Goal: Find specific page/section: Find specific page/section

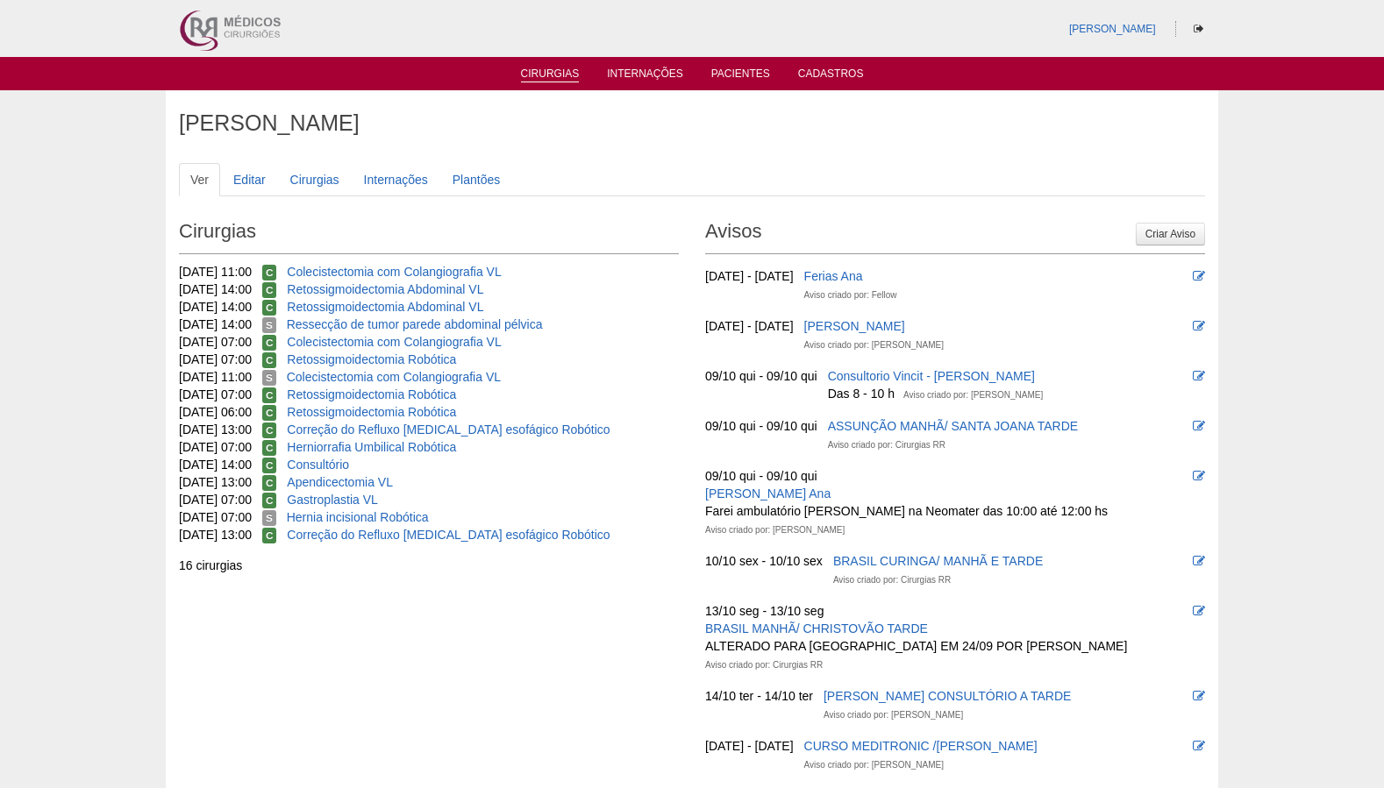
click at [566, 76] on link "Cirurgias" at bounding box center [550, 75] width 59 height 15
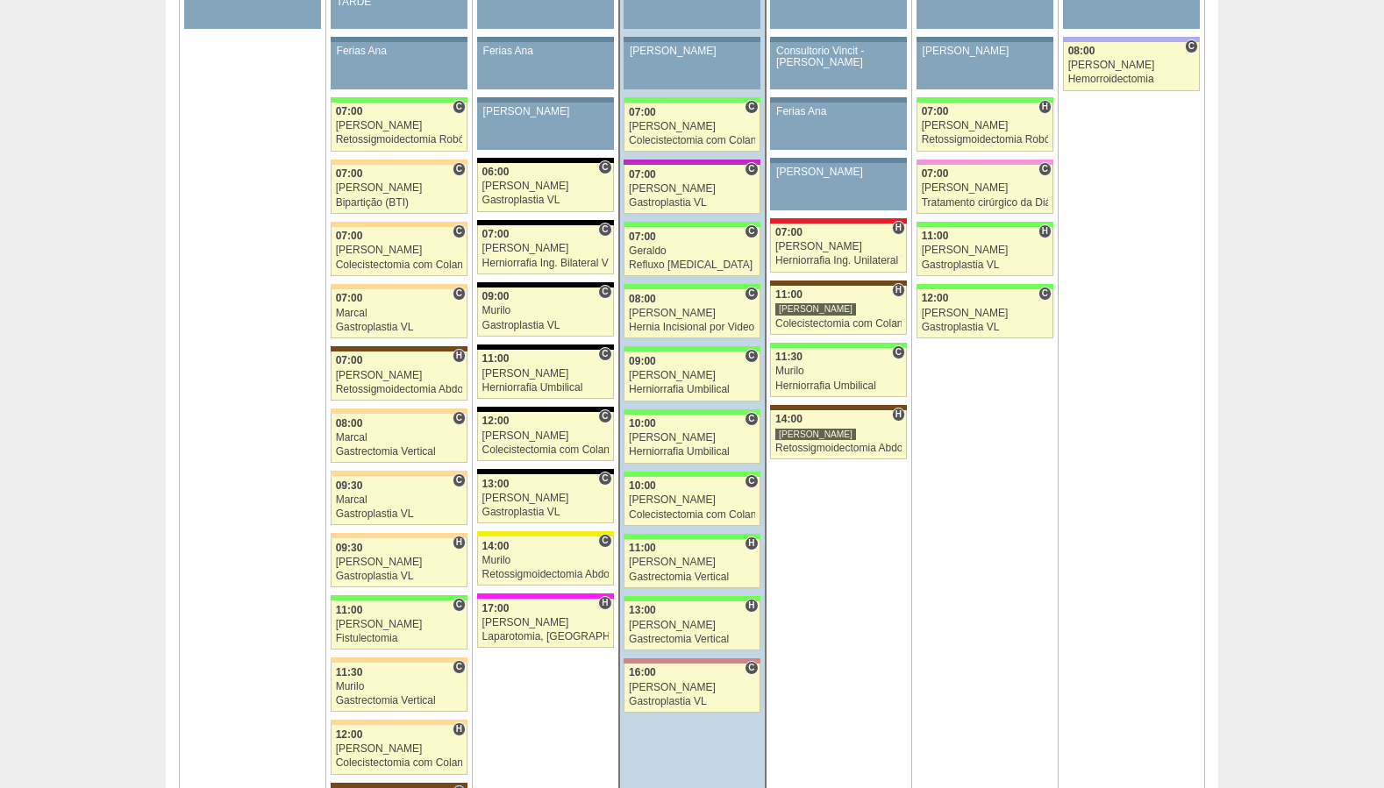
scroll to position [1100, 0]
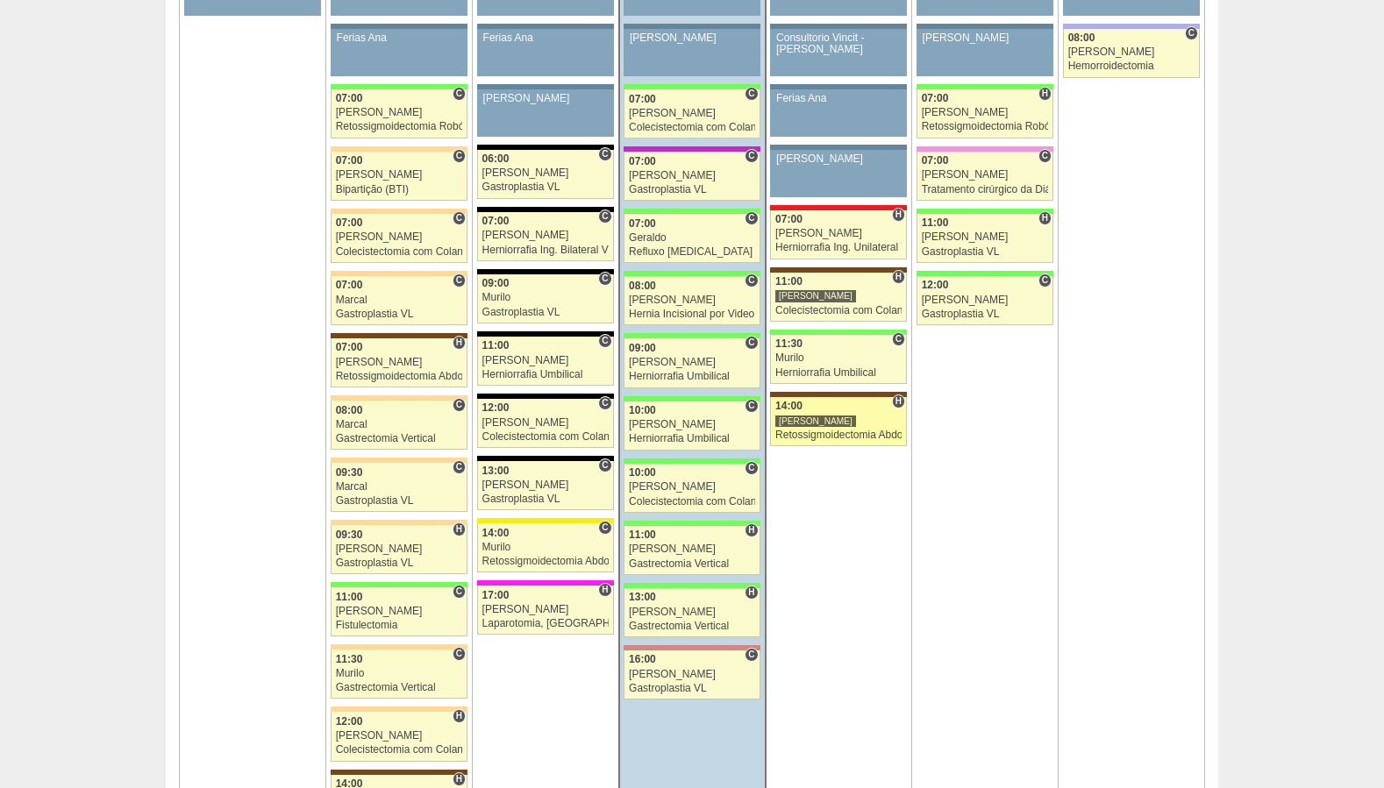
click at [839, 438] on div "Retossigmoidectomia Abdominal VL" at bounding box center [838, 435] width 126 height 11
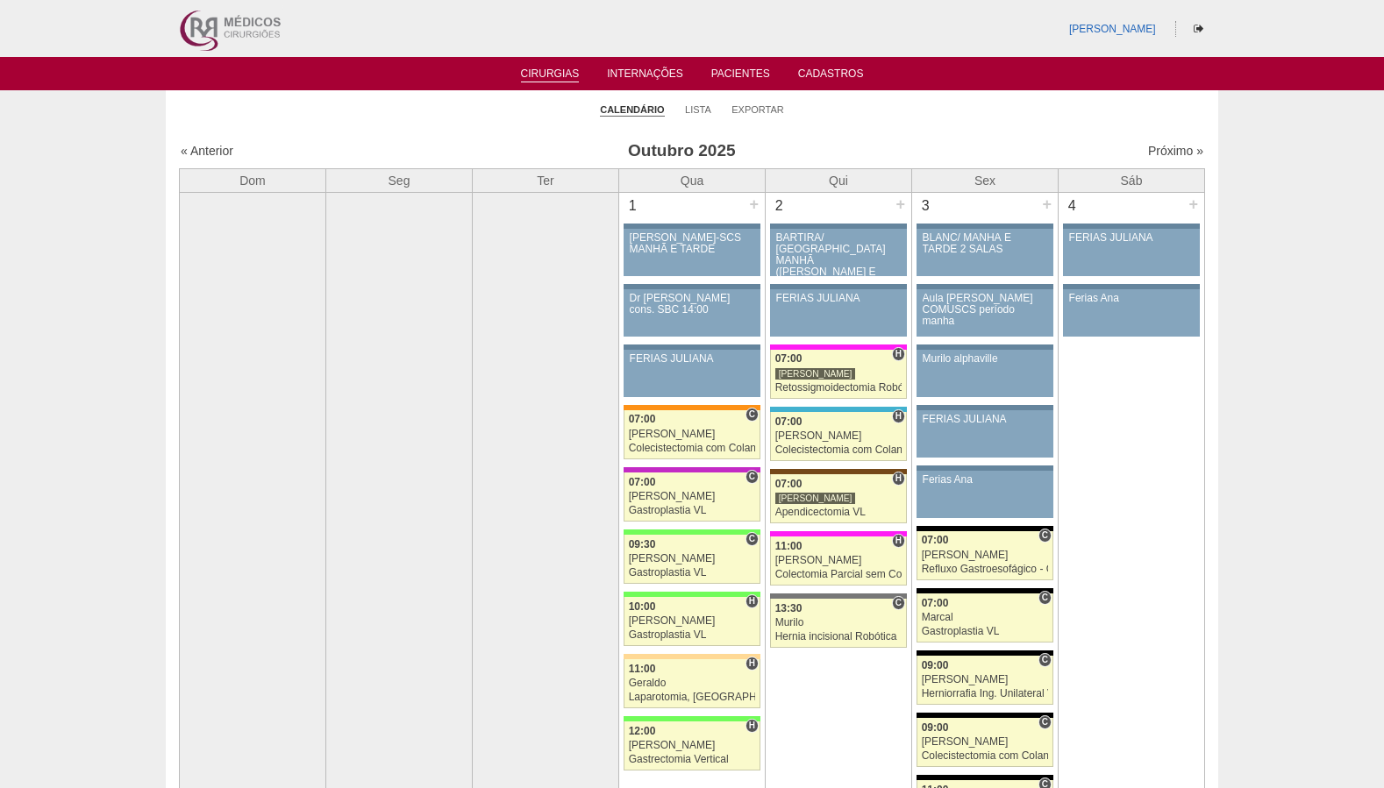
scroll to position [1100, 0]
